Goal: Navigation & Orientation: Find specific page/section

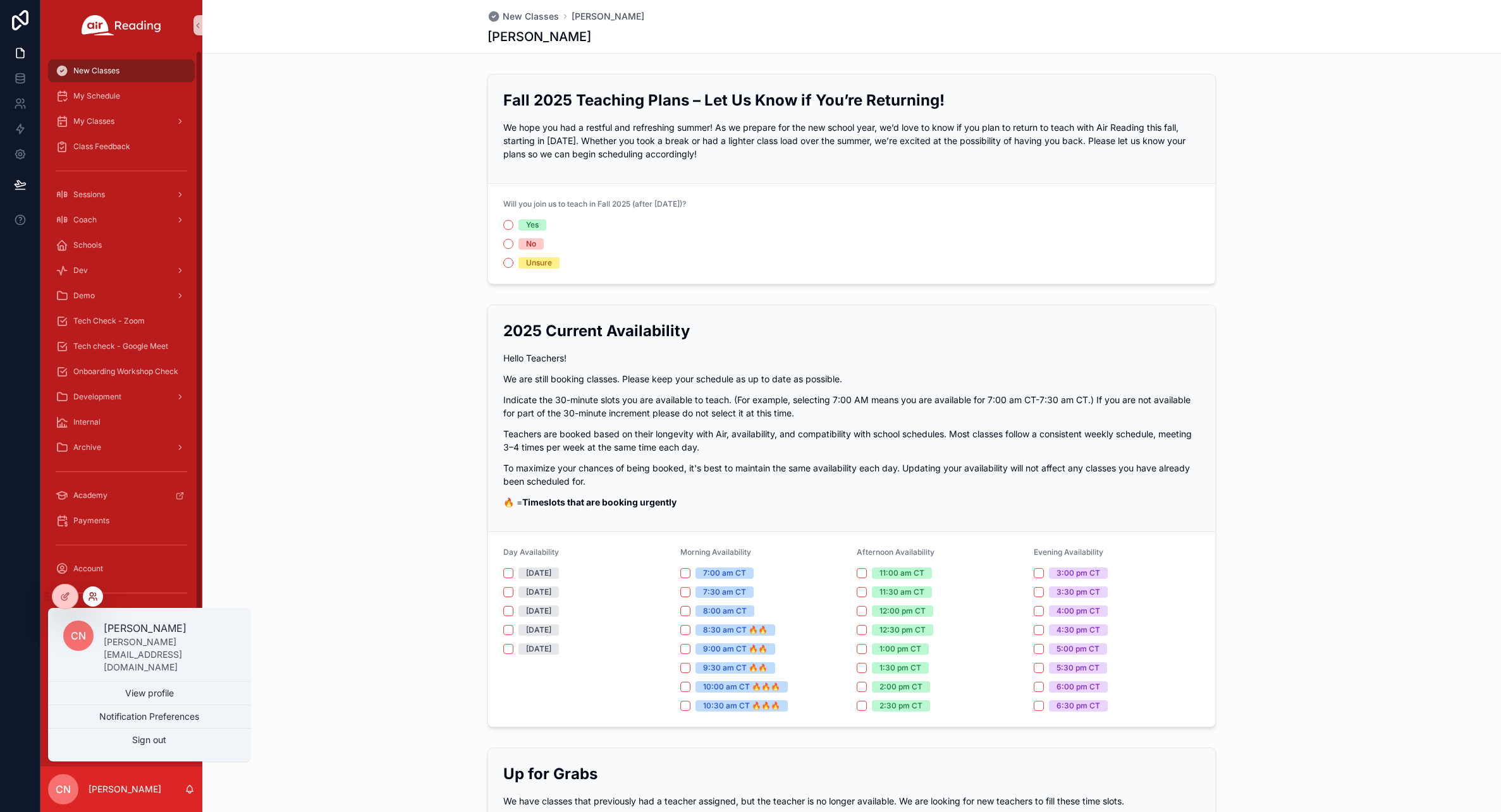
click at [88, 598] on icon at bounding box center [92, 596] width 10 height 10
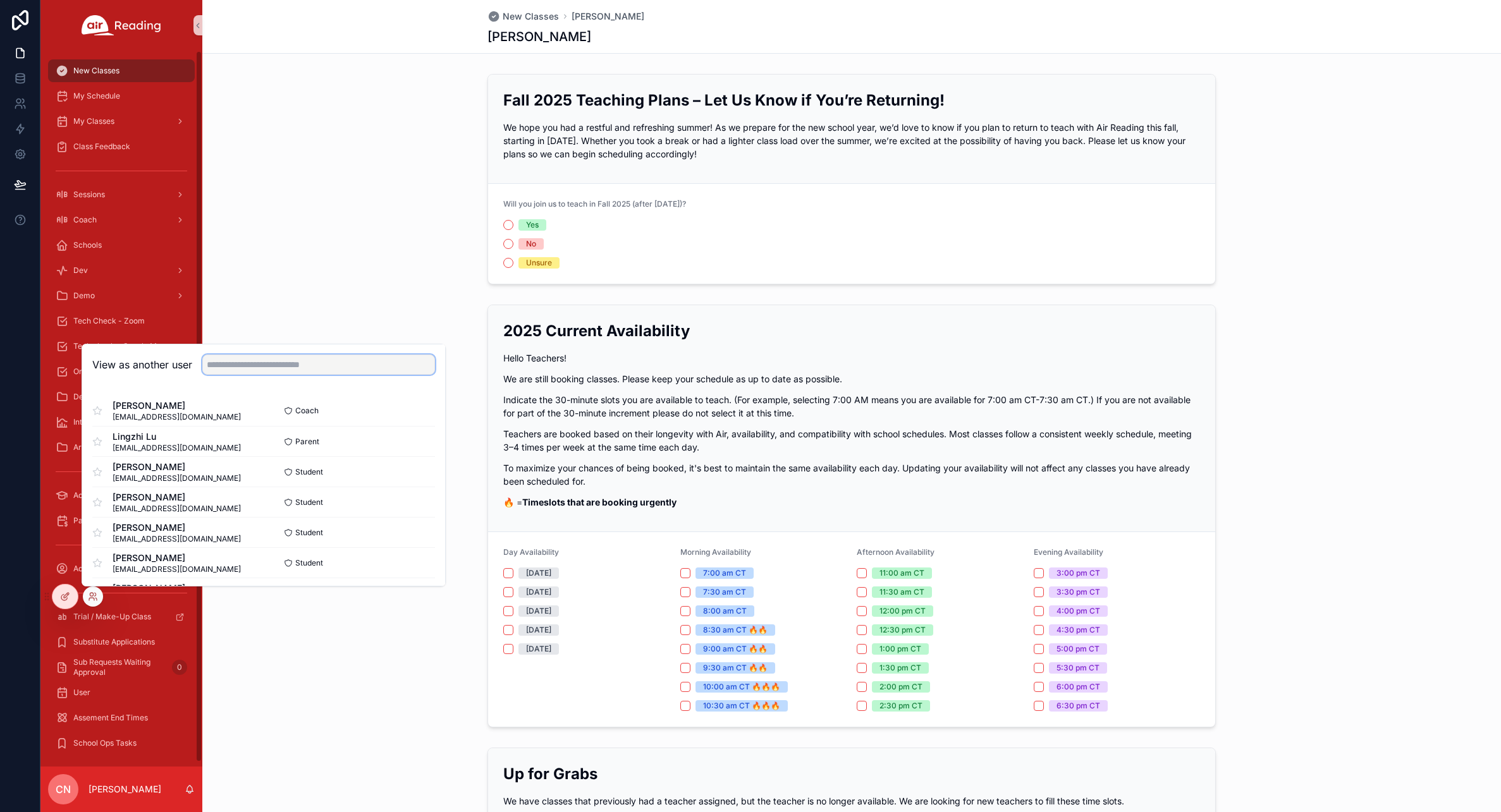
drag, startPoint x: 233, startPoint y: 364, endPoint x: 215, endPoint y: 360, distance: 18.4
click at [232, 364] on input "text" at bounding box center [318, 364] width 233 height 20
type input "**********"
click at [412, 471] on button "Select" at bounding box center [418, 472] width 33 height 18
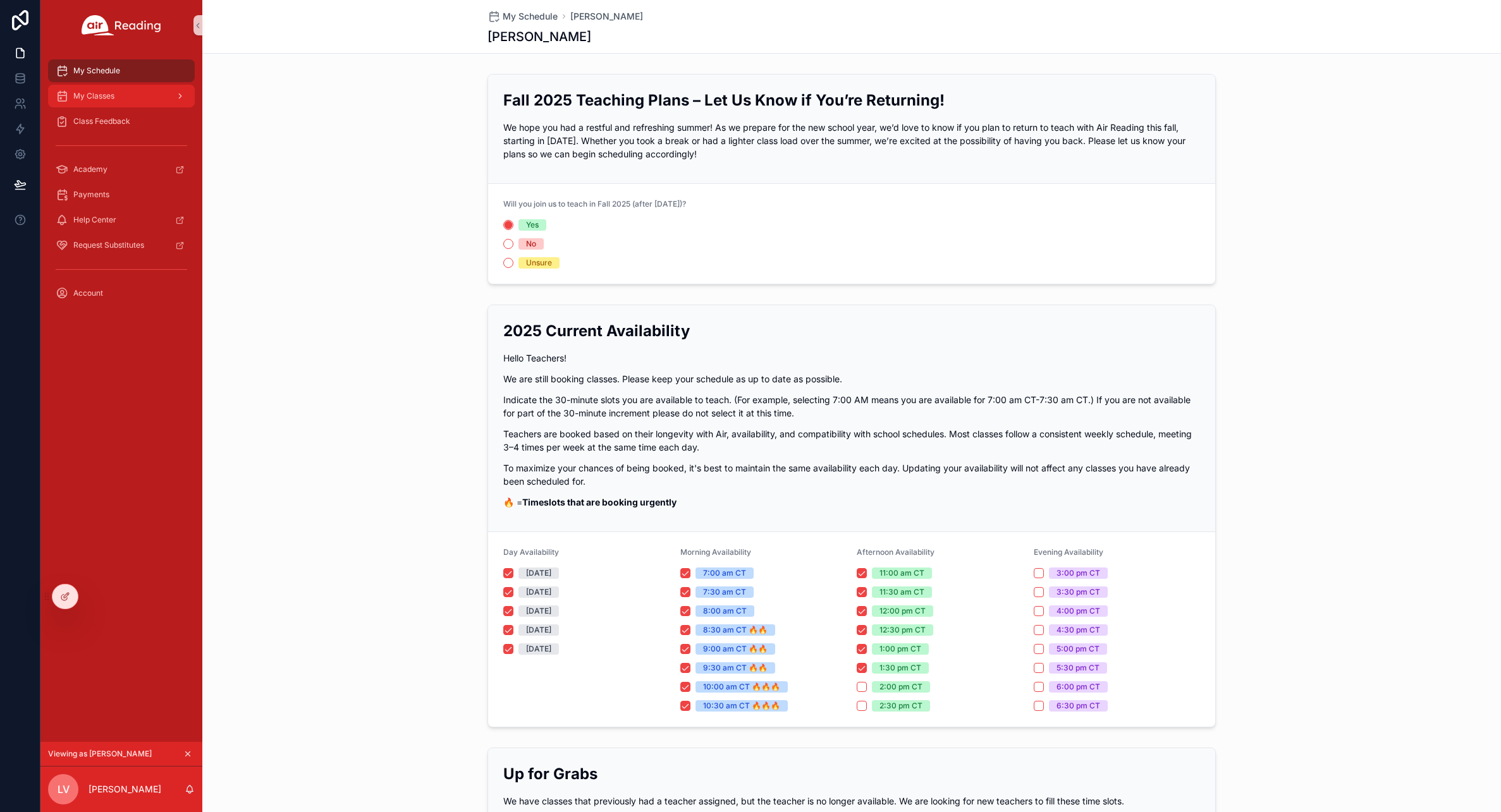
click at [102, 102] on div "My Classes" at bounding box center [120, 96] width 131 height 20
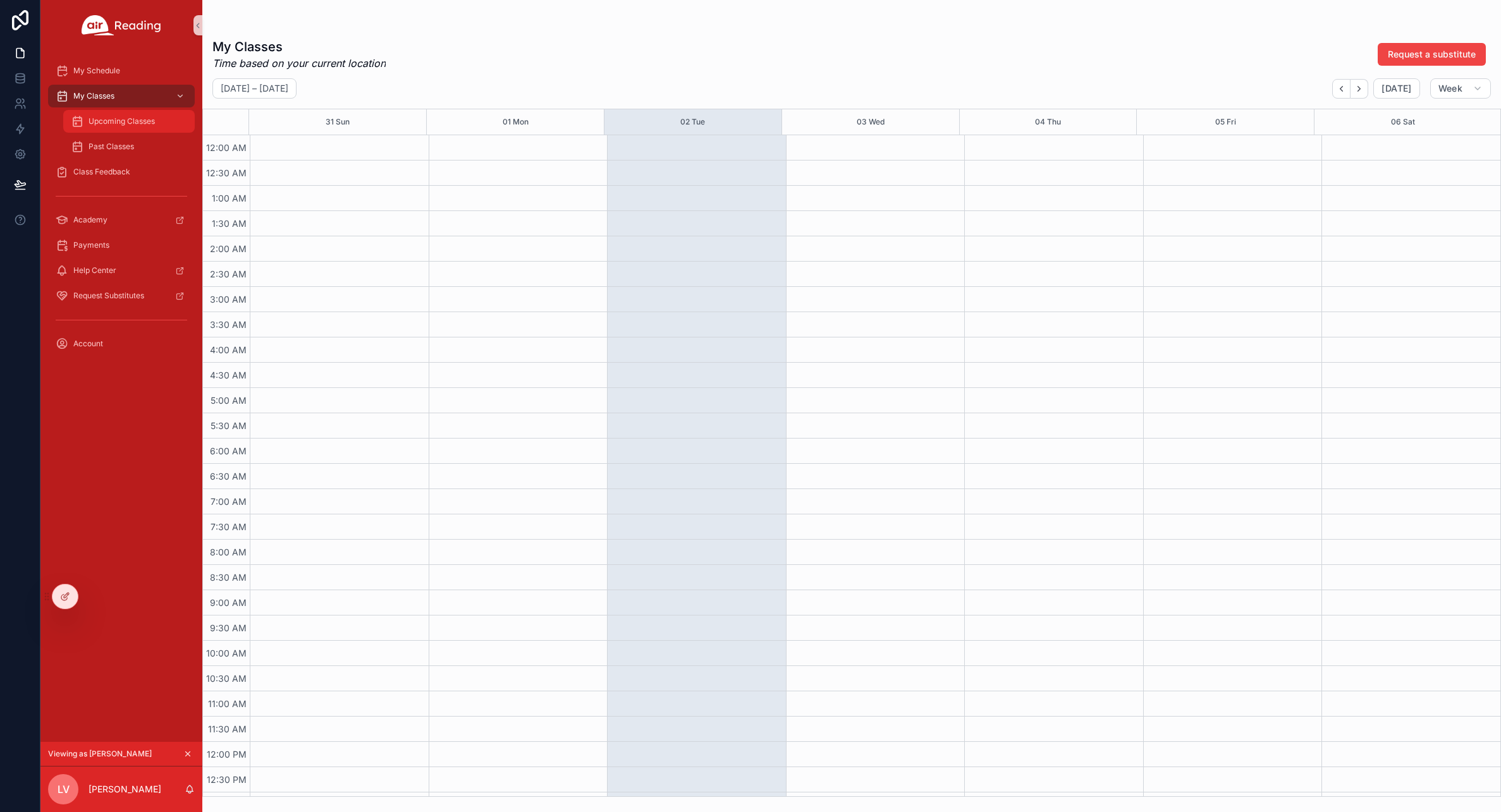
click at [119, 124] on span "Upcoming Classes" at bounding box center [121, 121] width 66 height 10
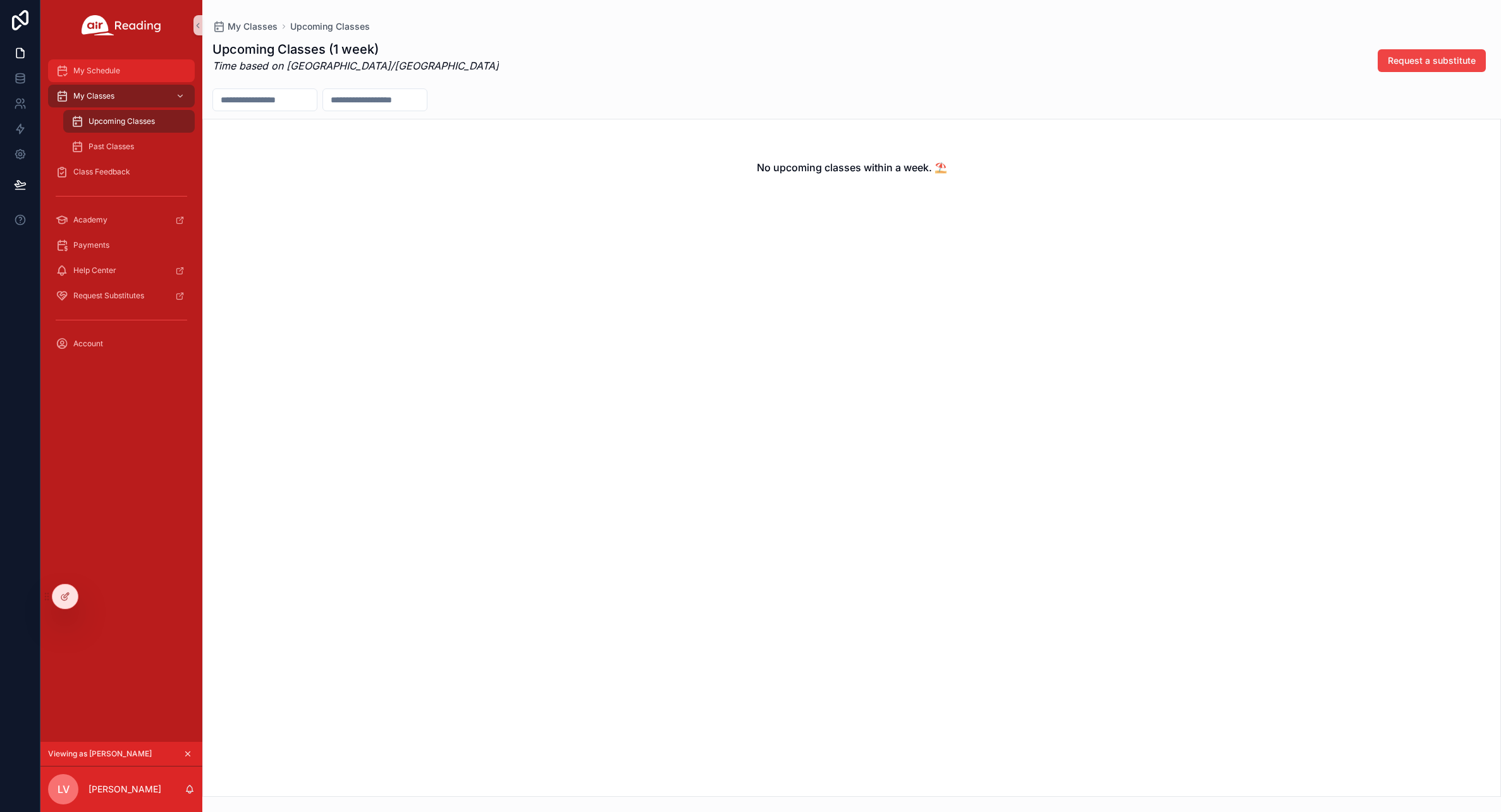
click at [93, 71] on span "My Schedule" at bounding box center [97, 71] width 47 height 10
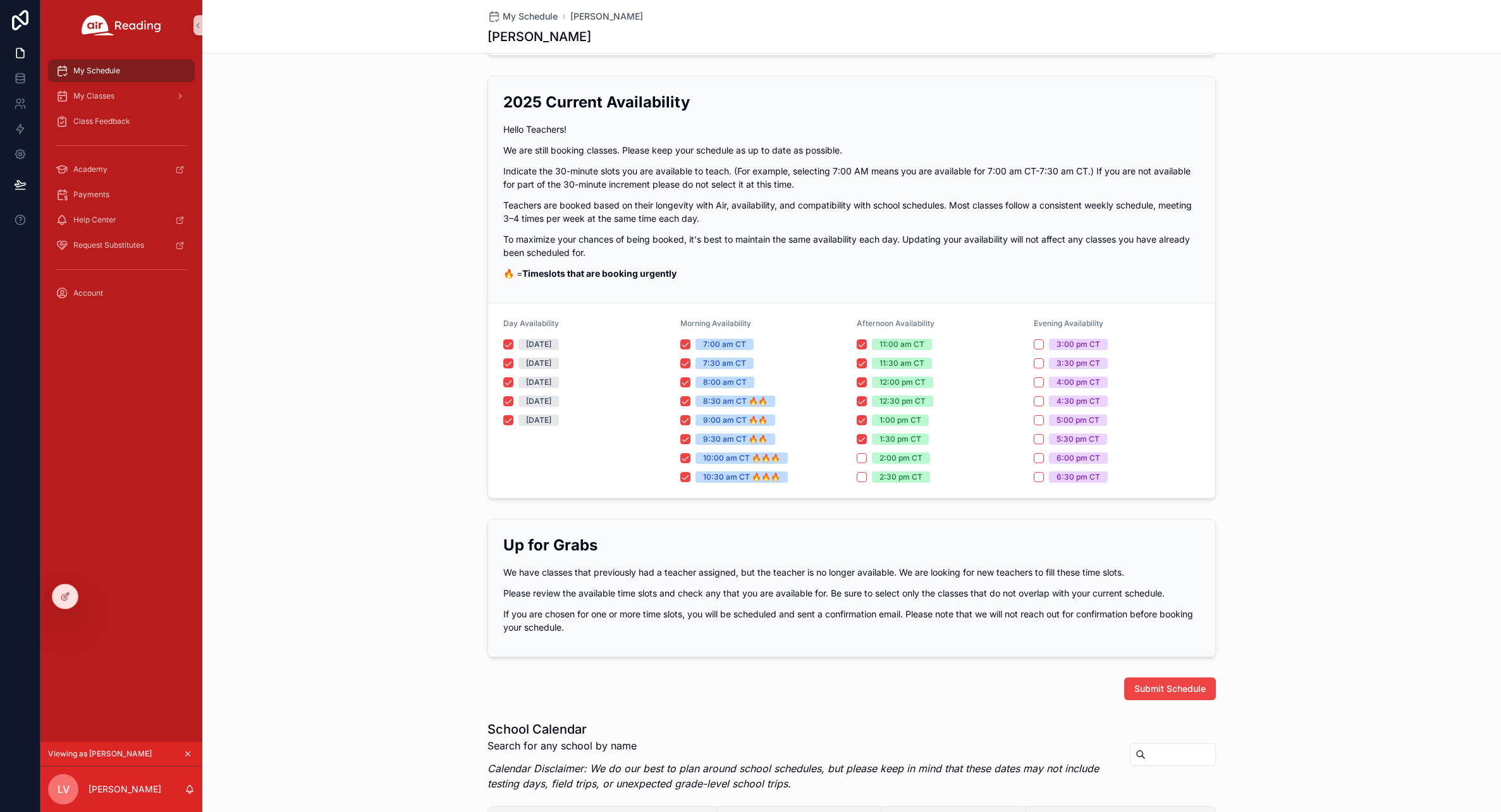
scroll to position [230, 0]
